Goal: Task Accomplishment & Management: Complete application form

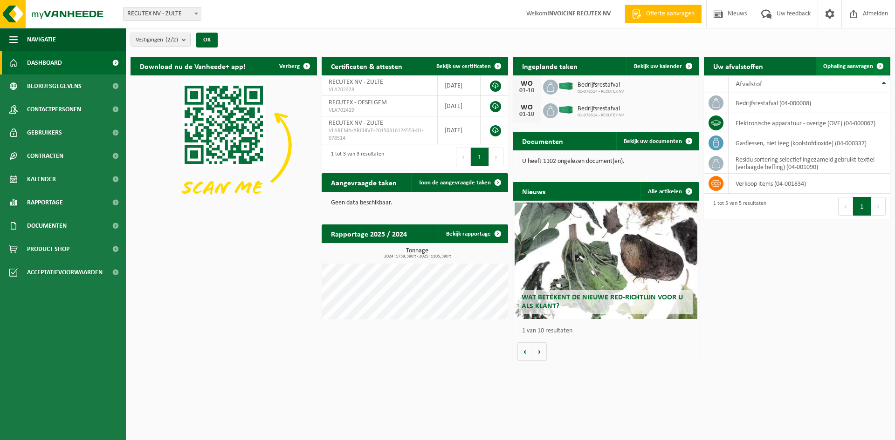
click at [847, 65] on span "Ophaling aanvragen" at bounding box center [848, 66] width 50 height 6
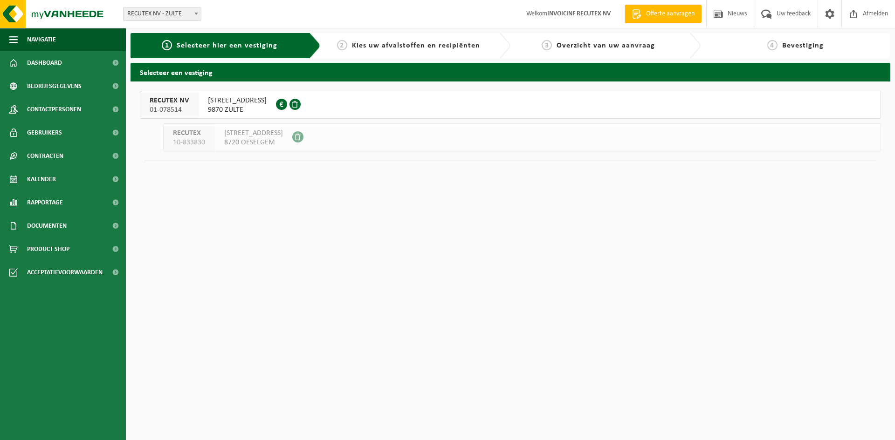
click at [247, 99] on span "WAREGEMSTRAAT 148" at bounding box center [237, 100] width 59 height 9
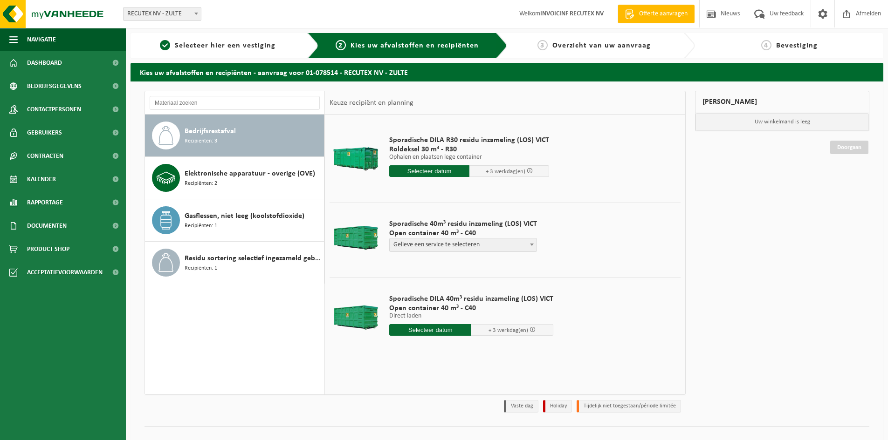
click at [212, 134] on span "Bedrijfsrestafval" at bounding box center [210, 131] width 51 height 11
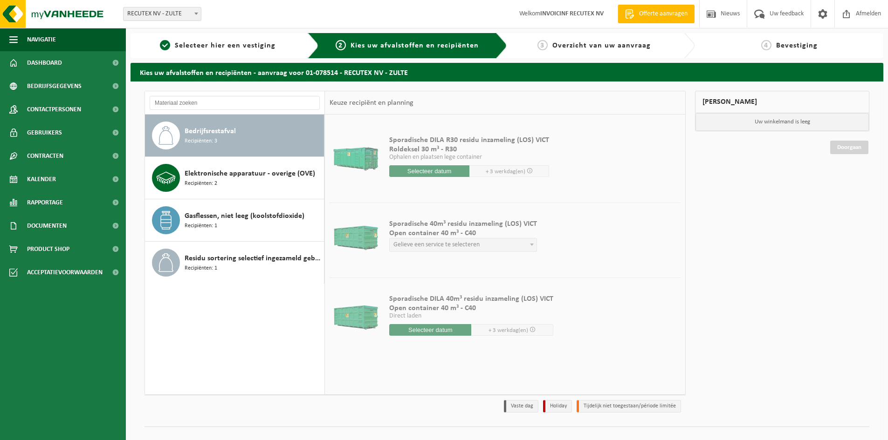
click at [528, 243] on span at bounding box center [531, 245] width 9 height 12
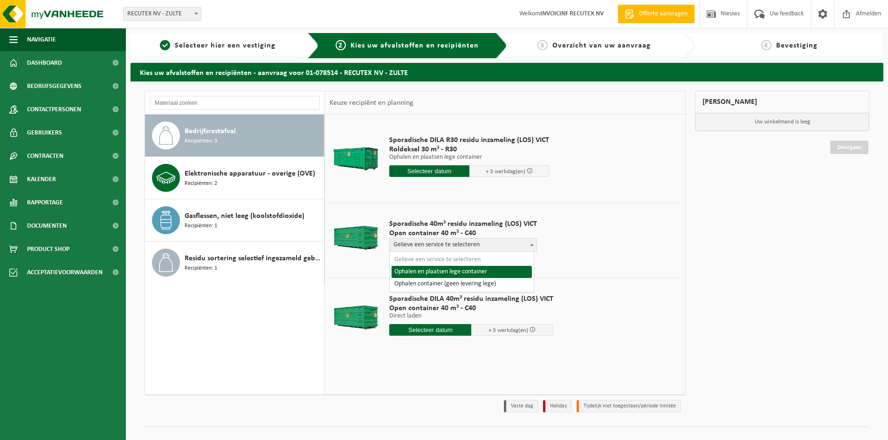
select select "P2PL-VEL-098641_HK-XC-40-GN-00_04-000008_46"
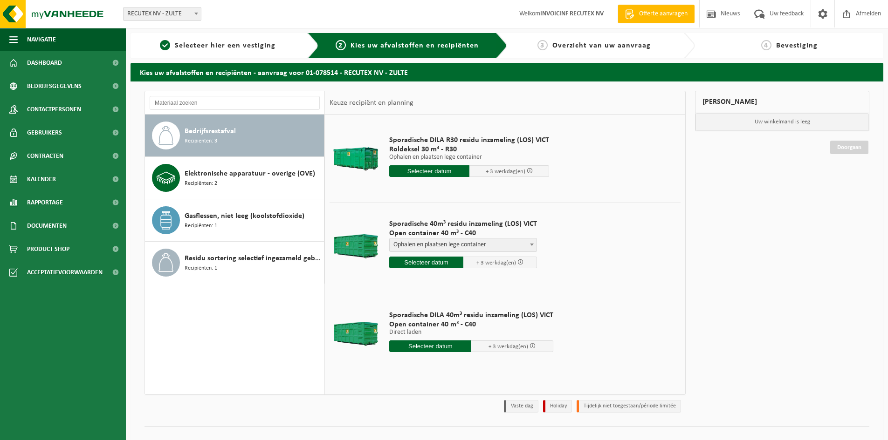
click at [433, 259] on input "text" at bounding box center [426, 263] width 74 height 12
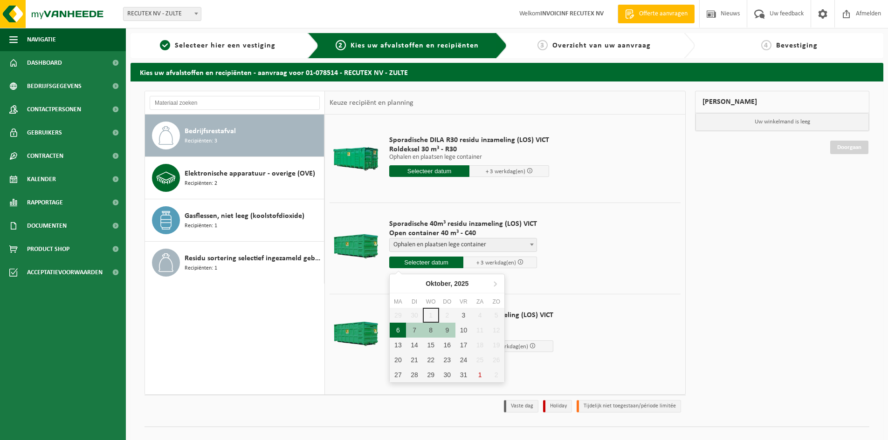
click at [390, 333] on div "6" at bounding box center [398, 330] width 16 height 15
type input "Van 2025-10-06"
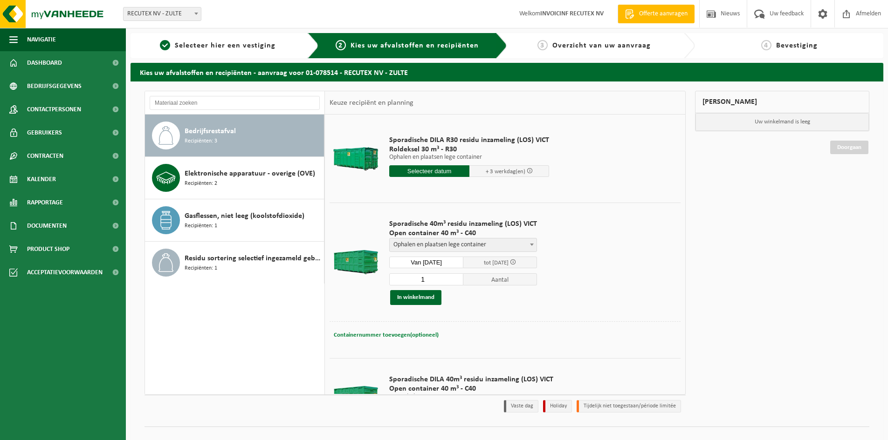
click at [418, 338] on button "Containernummer toevoegen(optioneel) Annuleren" at bounding box center [386, 335] width 107 height 13
drag, startPoint x: 430, startPoint y: 336, endPoint x: 318, endPoint y: 328, distance: 112.2
click at [318, 328] on div "Bedrijfsrestafval Recipiënten: 3 Elektronische apparatuur - overige (OVE) Recip…" at bounding box center [414, 243] width 541 height 304
type input "VANAF 7U30 AUB"
click at [421, 295] on button "In winkelmand" at bounding box center [415, 297] width 51 height 15
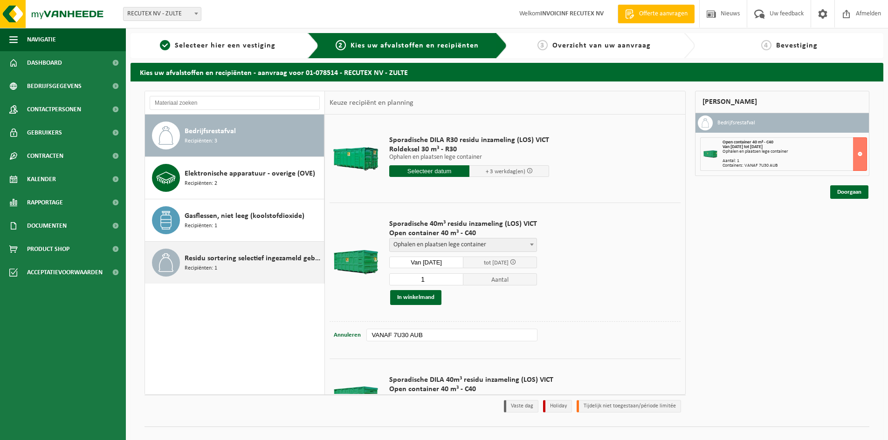
click at [198, 257] on span "Residu sortering selectief ingezameld gebruikt textiel (verlaagde heffing)" at bounding box center [253, 258] width 137 height 11
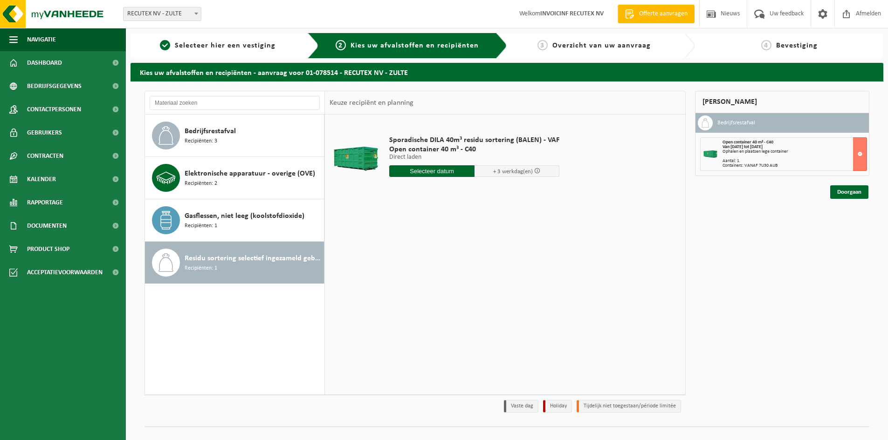
click at [427, 173] on input "text" at bounding box center [431, 171] width 85 height 12
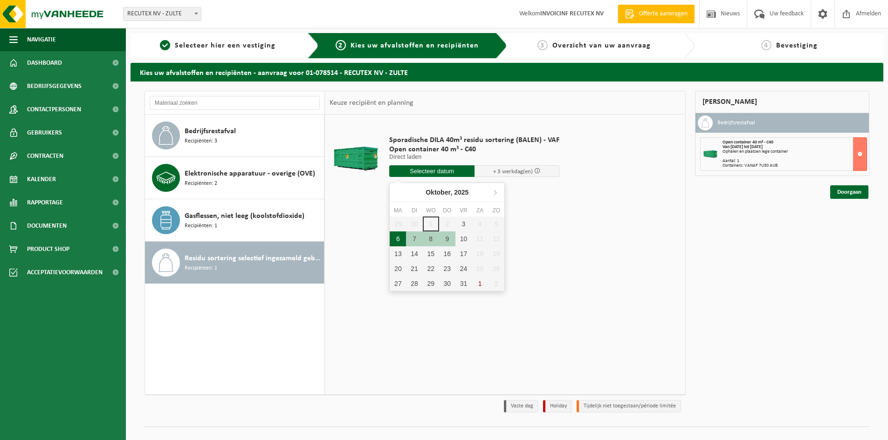
click at [397, 236] on div "6" at bounding box center [398, 239] width 16 height 15
type input "Van 2025-10-06"
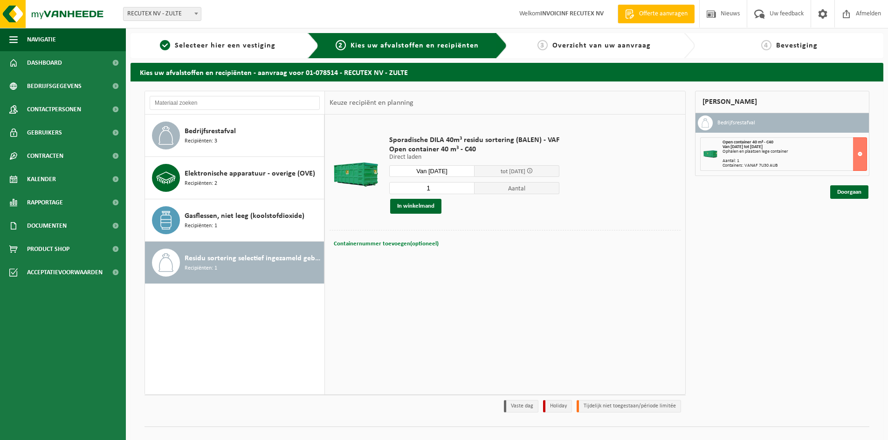
click at [409, 245] on span "Containernummer toevoegen(optioneel)" at bounding box center [386, 244] width 105 height 6
paste input "VANAF 7U30 AUB"
type input "VANAF 7U30 AUB"
click at [407, 261] on td "Containernummer toevoegen(optioneel) Annuleren VANAF 7U30 AUB" at bounding box center [504, 246] width 351 height 33
click at [411, 210] on button "In winkelmand" at bounding box center [415, 206] width 51 height 15
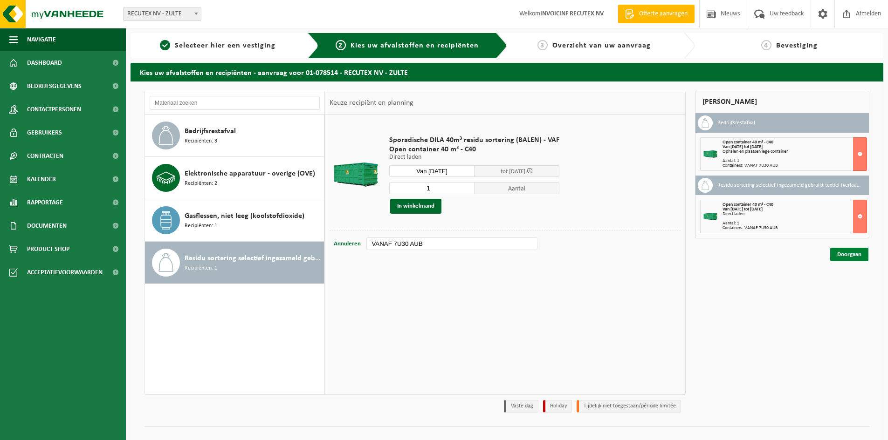
click at [857, 257] on link "Doorgaan" at bounding box center [849, 255] width 38 height 14
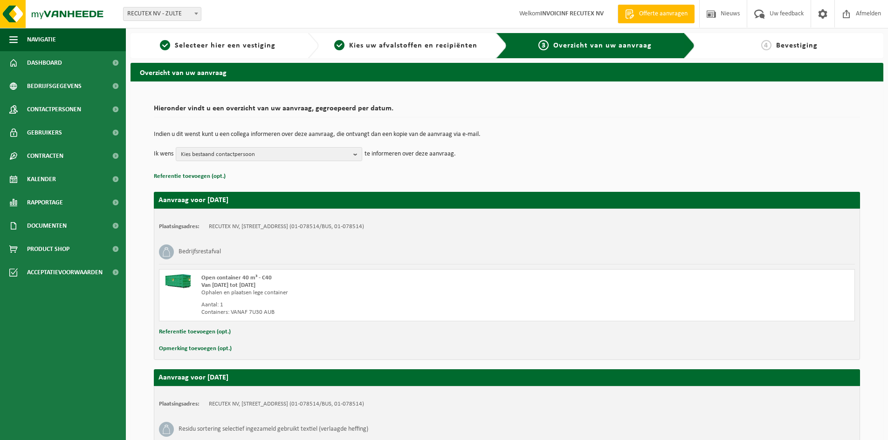
scroll to position [144, 0]
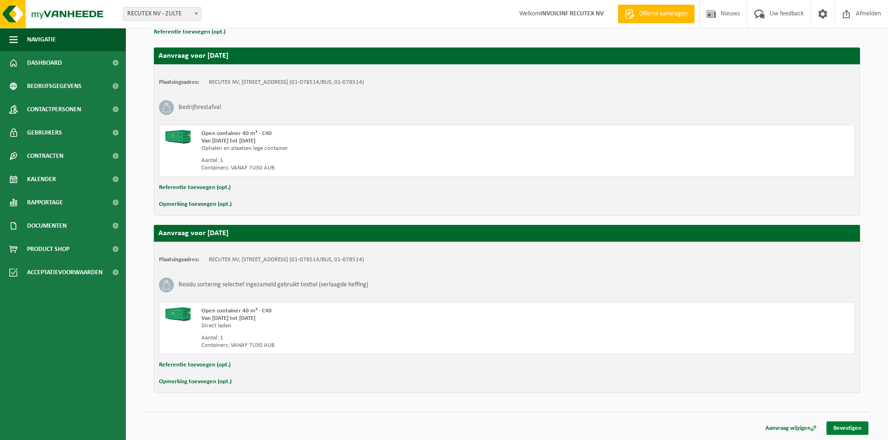
click at [858, 431] on link "Bevestigen" at bounding box center [847, 429] width 42 height 14
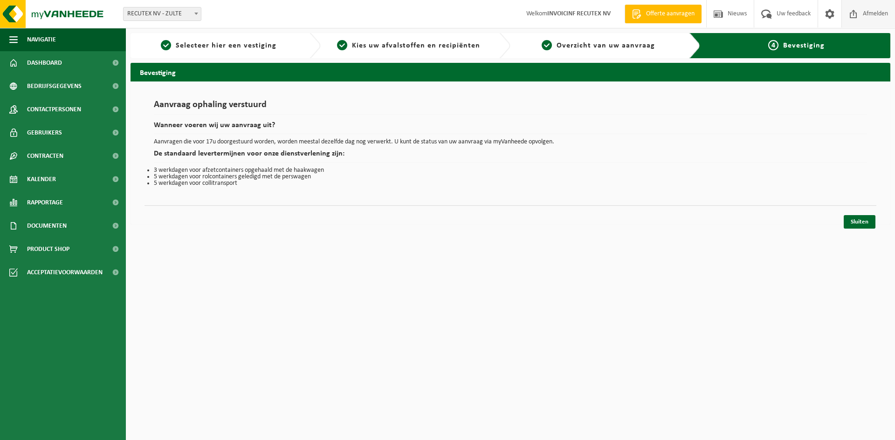
click at [878, 11] on span "Afmelden" at bounding box center [875, 13] width 30 height 27
